Goal: Information Seeking & Learning: Find specific page/section

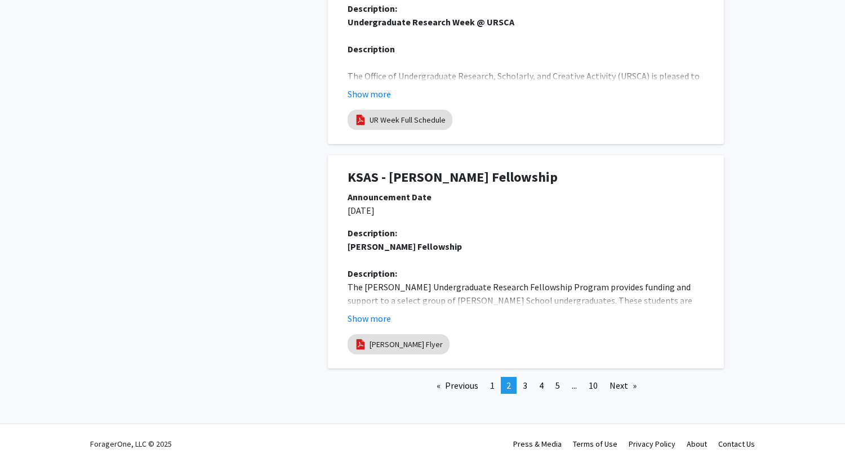
scroll to position [2625, 0]
click at [365, 316] on button "Show more" at bounding box center [368, 318] width 43 height 14
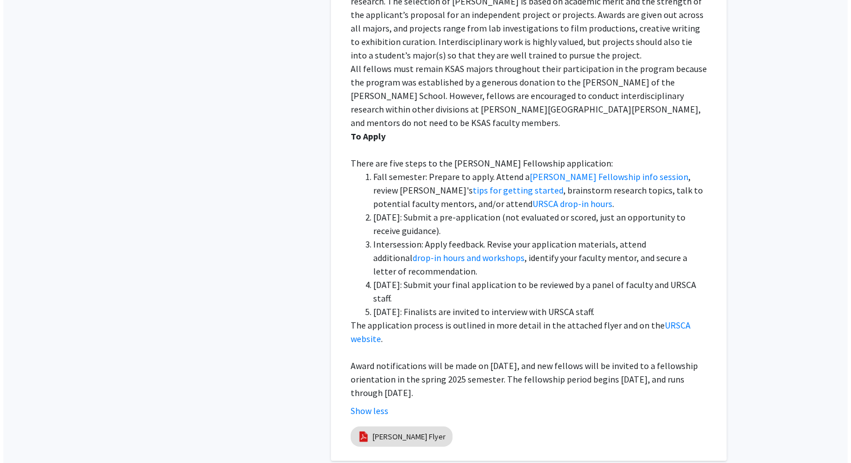
scroll to position [3302, 0]
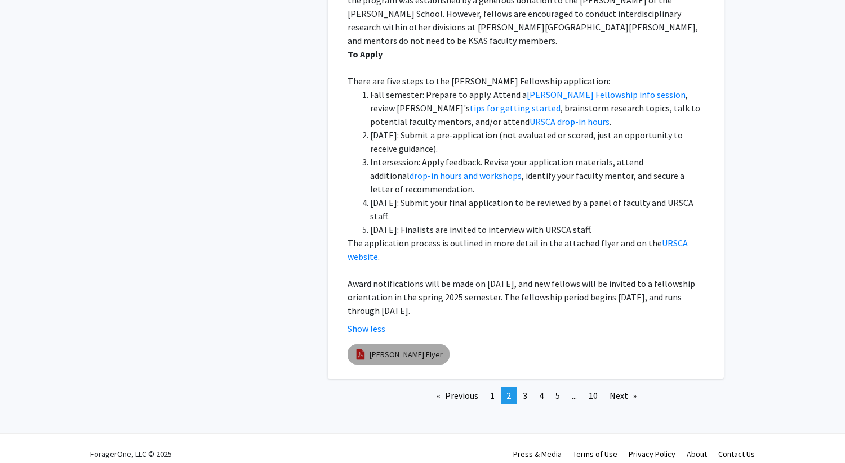
click at [411, 349] on link "[PERSON_NAME] Flyer" at bounding box center [405, 355] width 73 height 12
select select "custom"
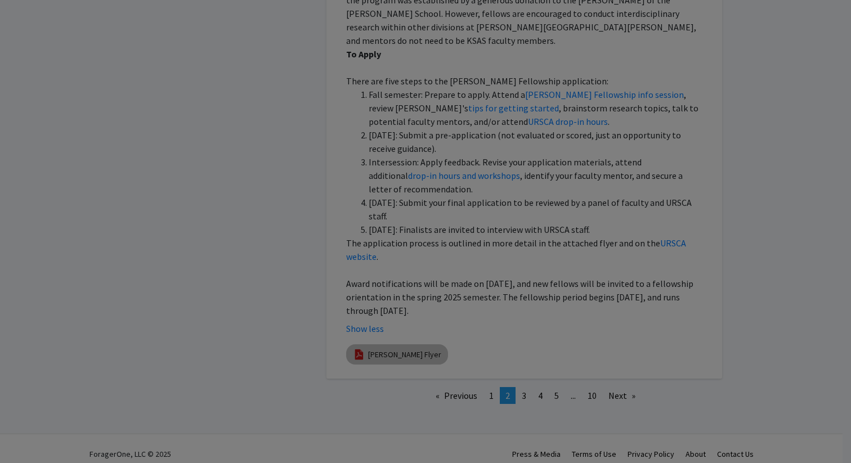
type input "0"
select select "custom"
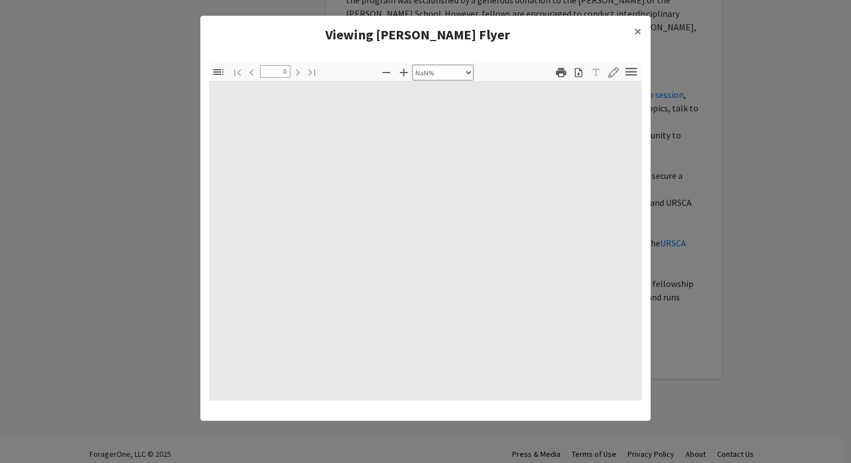
type input "1"
select select "auto"
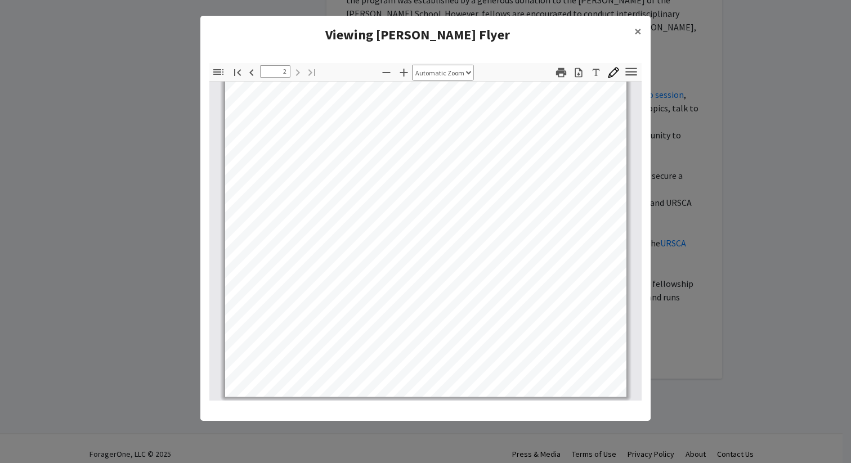
scroll to position [737, 0]
type input "1"
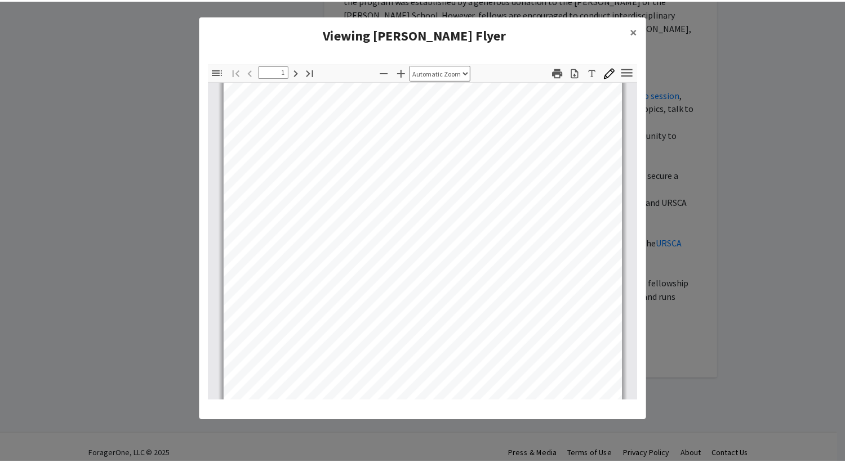
scroll to position [35, 0]
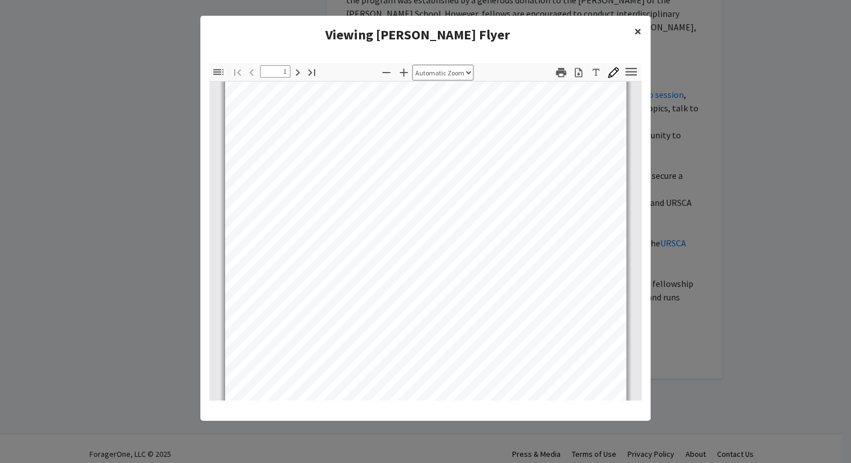
click at [636, 33] on span "×" at bounding box center [638, 31] width 7 height 17
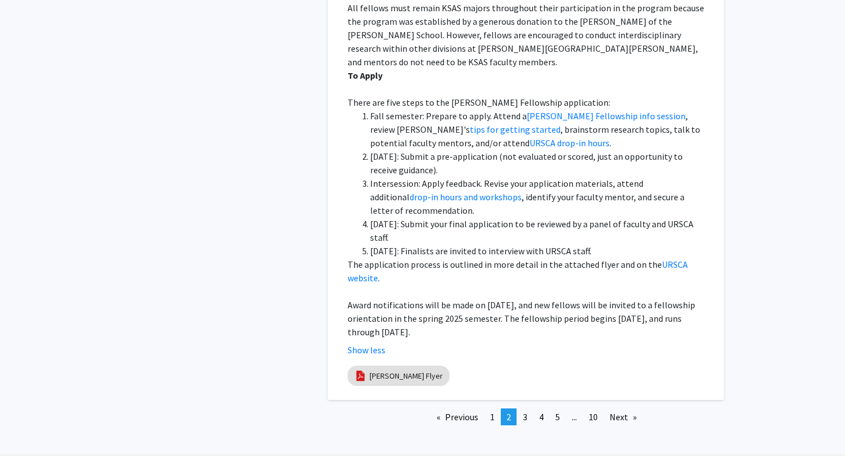
scroll to position [3302, 0]
